Goal: Browse casually

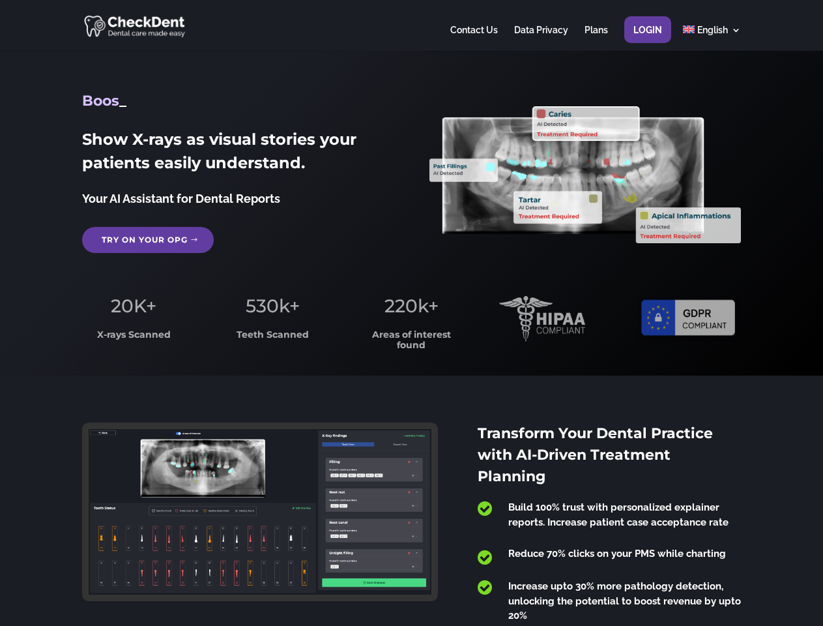
click at [411, 313] on span "220k+" at bounding box center [412, 306] width 54 height 22
click at [411, 25] on div at bounding box center [411, 25] width 658 height 51
click at [411, 313] on span "220k+" at bounding box center [412, 306] width 54 height 22
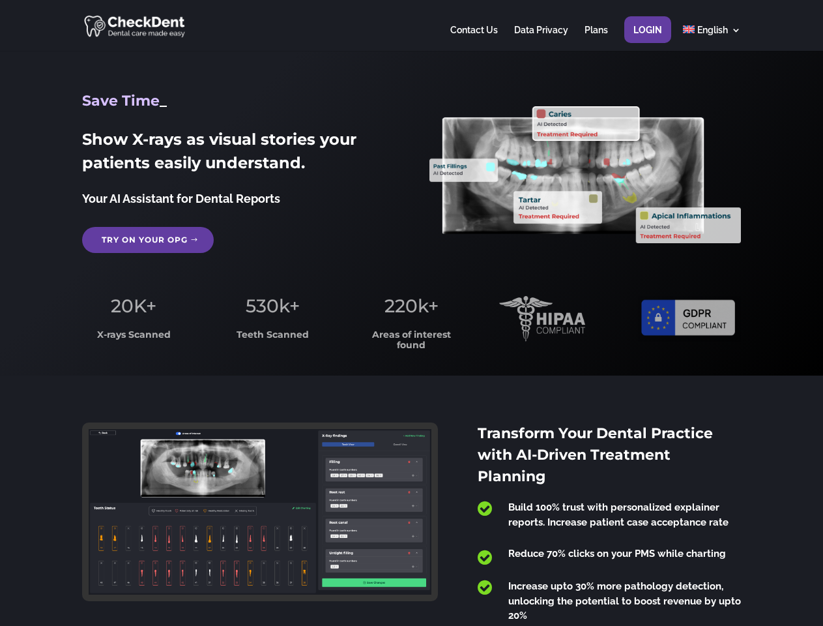
click at [411, 25] on div at bounding box center [411, 25] width 658 height 51
